Goal: Navigation & Orientation: Find specific page/section

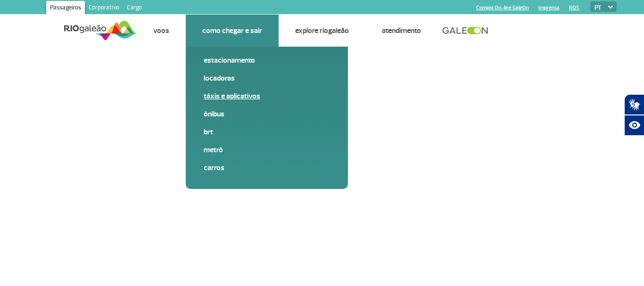
click at [216, 97] on link "Táxis e aplicativos" at bounding box center [267, 96] width 126 height 10
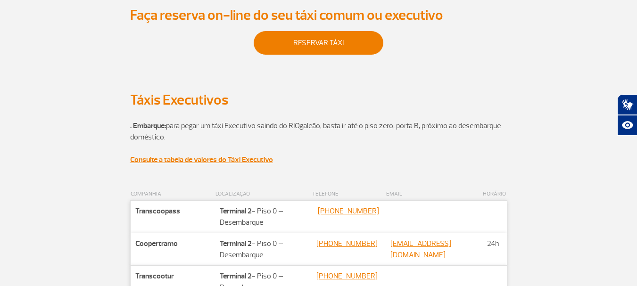
scroll to position [330, 0]
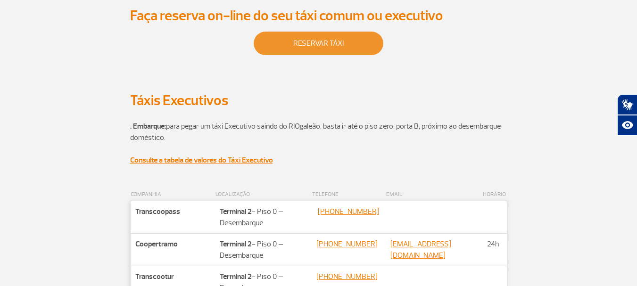
click at [316, 51] on link "reservar táxi" at bounding box center [319, 44] width 130 height 24
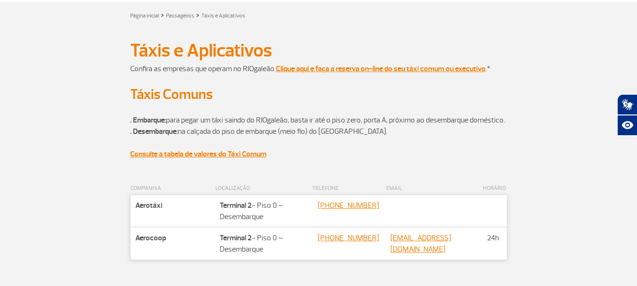
scroll to position [0, 0]
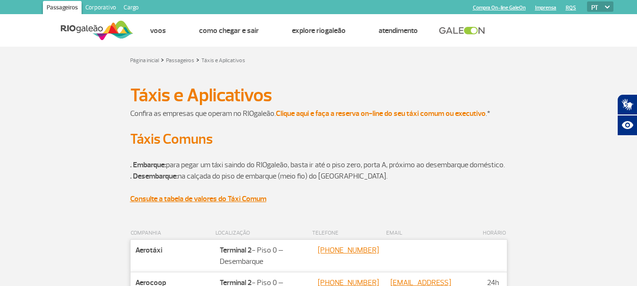
click at [384, 112] on strong "Clique aqui e faça a reserva on-line do seu táxi comum ou executivo" at bounding box center [381, 113] width 210 height 9
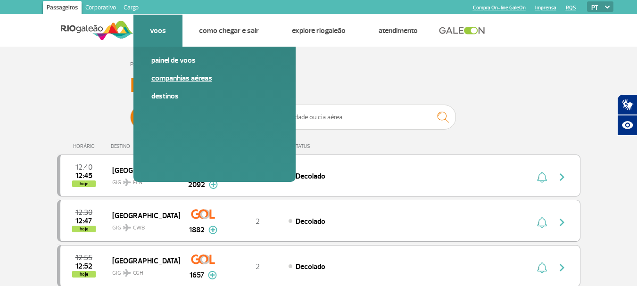
click at [166, 77] on link "Companhias Aéreas" at bounding box center [214, 78] width 126 height 10
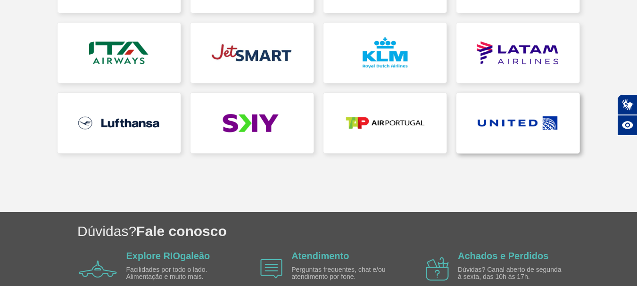
scroll to position [347, 0]
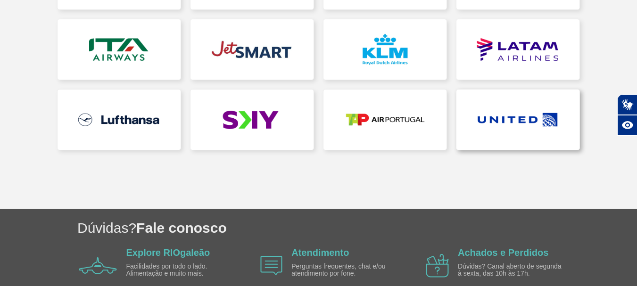
click at [518, 120] on link at bounding box center [518, 120] width 123 height 60
